Goal: Task Accomplishment & Management: Manage account settings

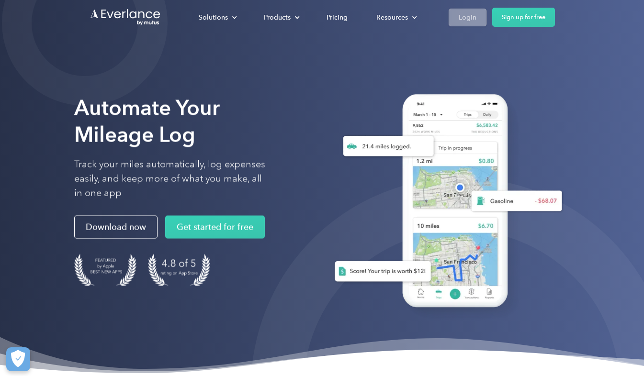
click at [463, 20] on div "Login" at bounding box center [468, 17] width 18 height 12
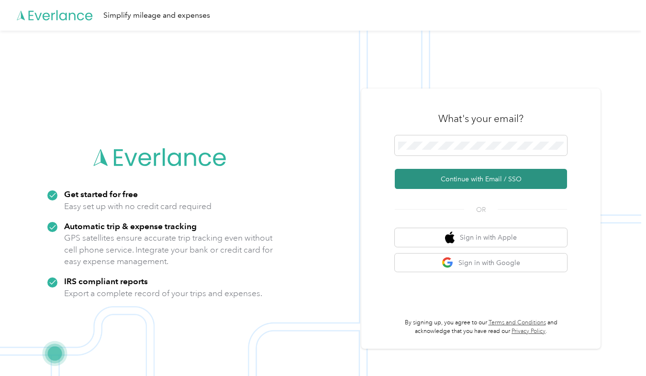
click at [469, 179] on button "Continue with Email / SSO" at bounding box center [481, 179] width 172 height 20
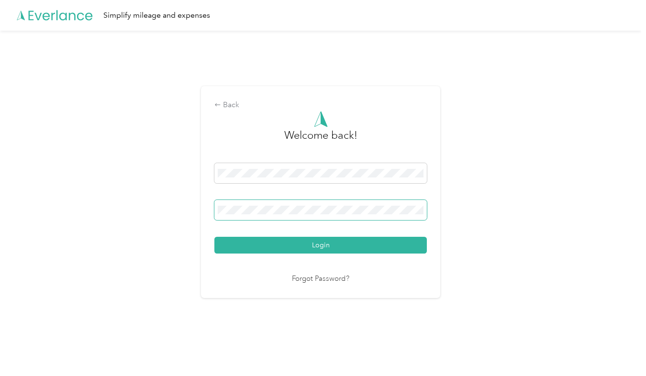
click at [424, 212] on div at bounding box center [424, 212] width 0 height 0
